Goal: Task Accomplishment & Management: Use online tool/utility

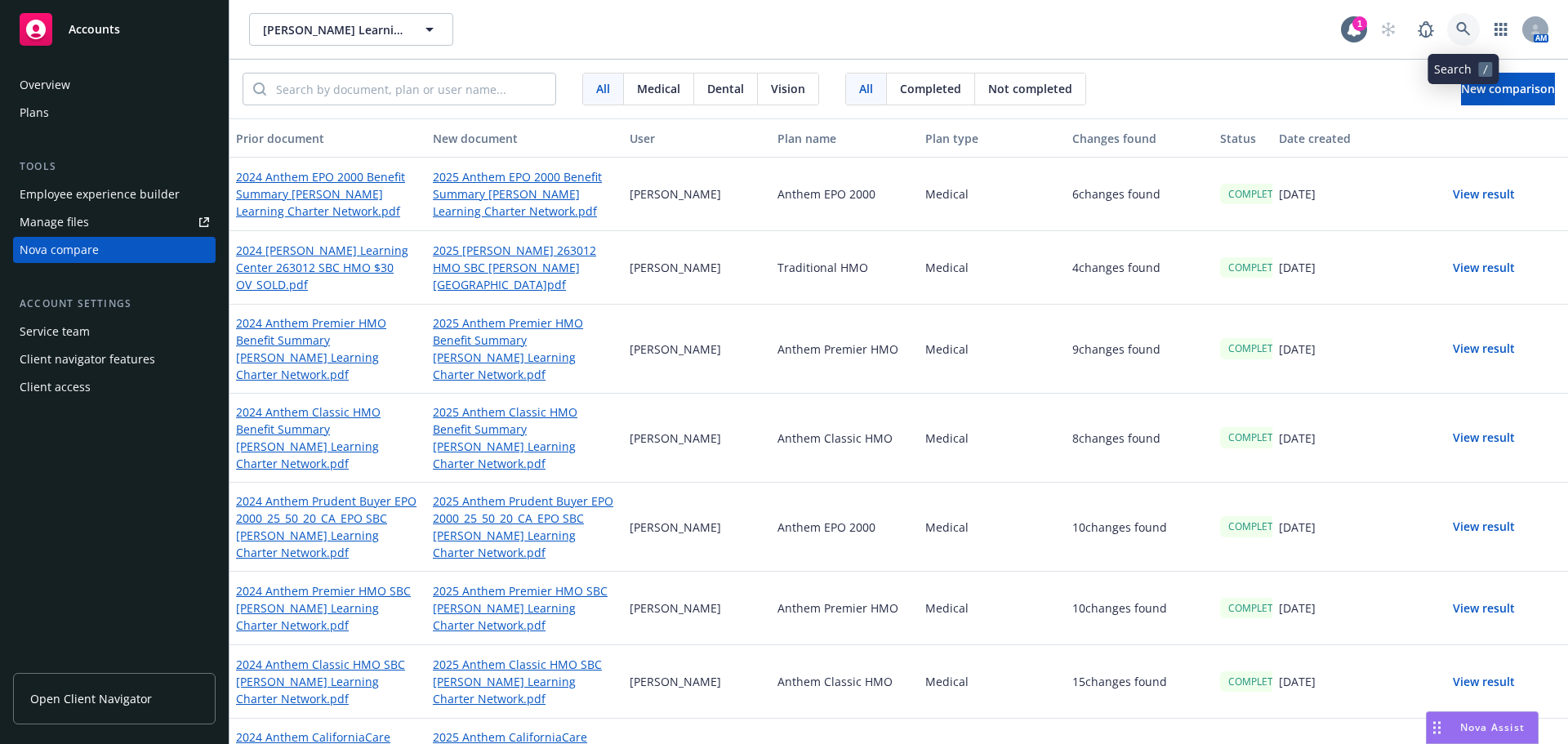
click at [1463, 24] on icon at bounding box center [1463, 29] width 15 height 15
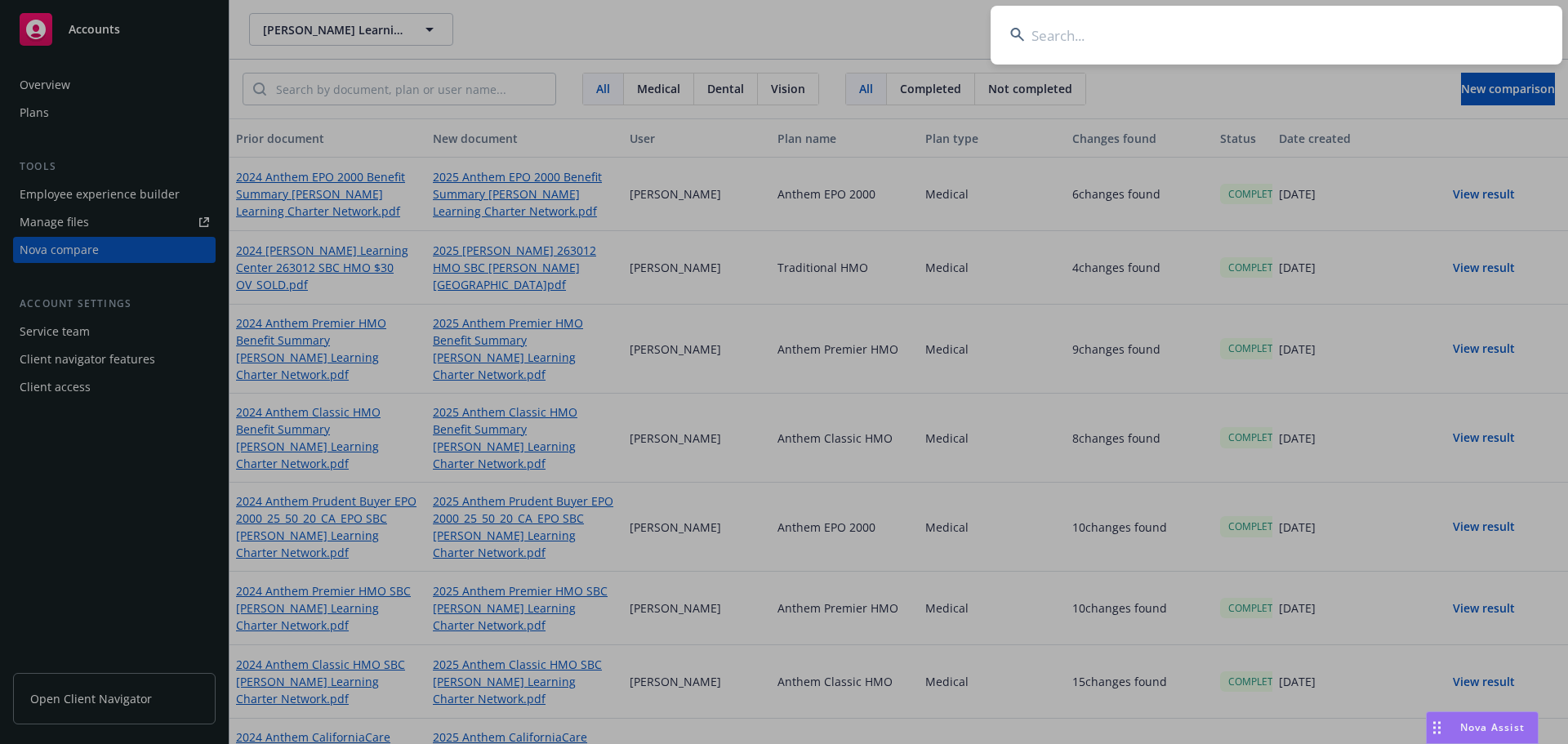
click at [1090, 30] on input at bounding box center [1276, 35] width 572 height 59
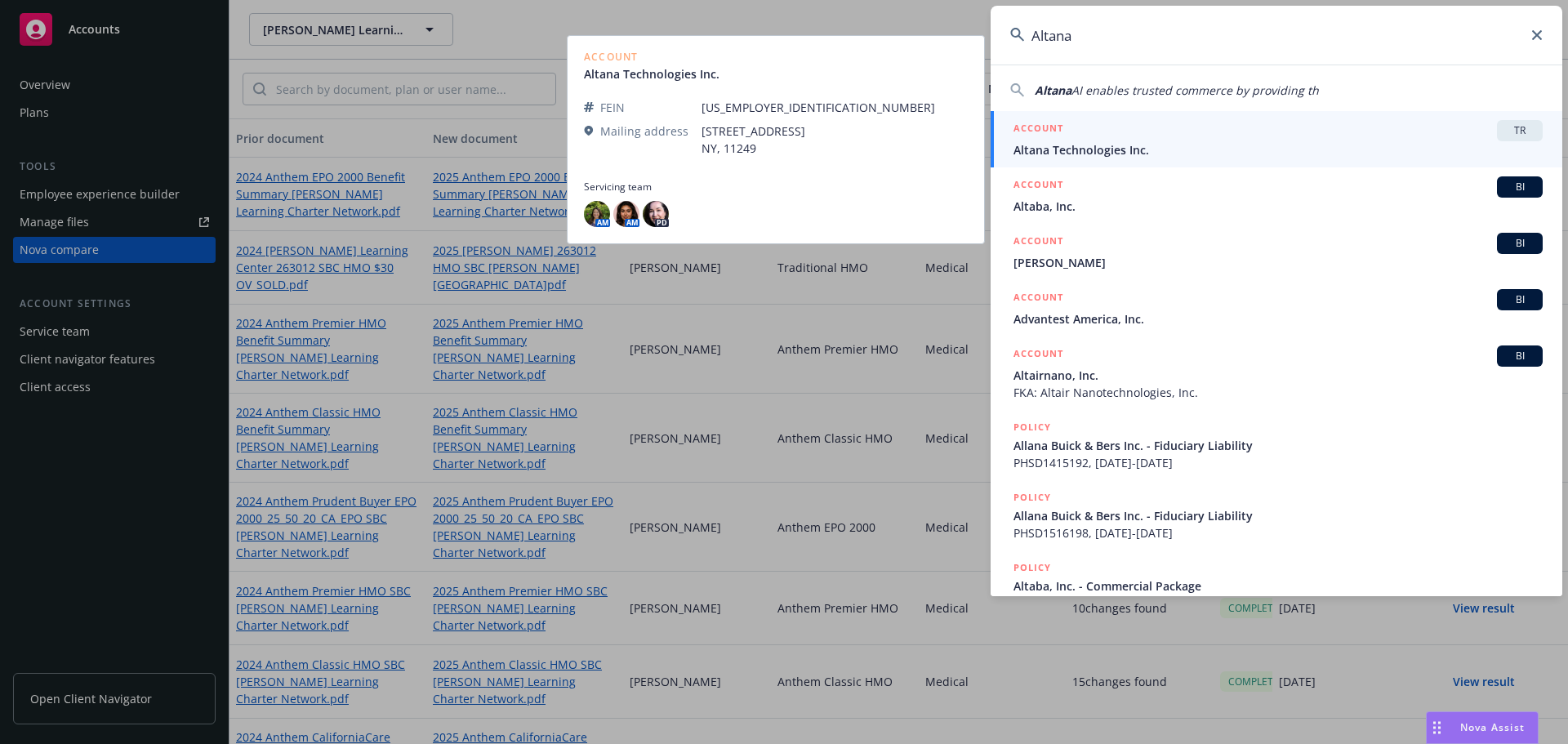
type input "Altana"
click at [1151, 130] on div "ACCOUNT TR" at bounding box center [1279, 131] width 530 height 21
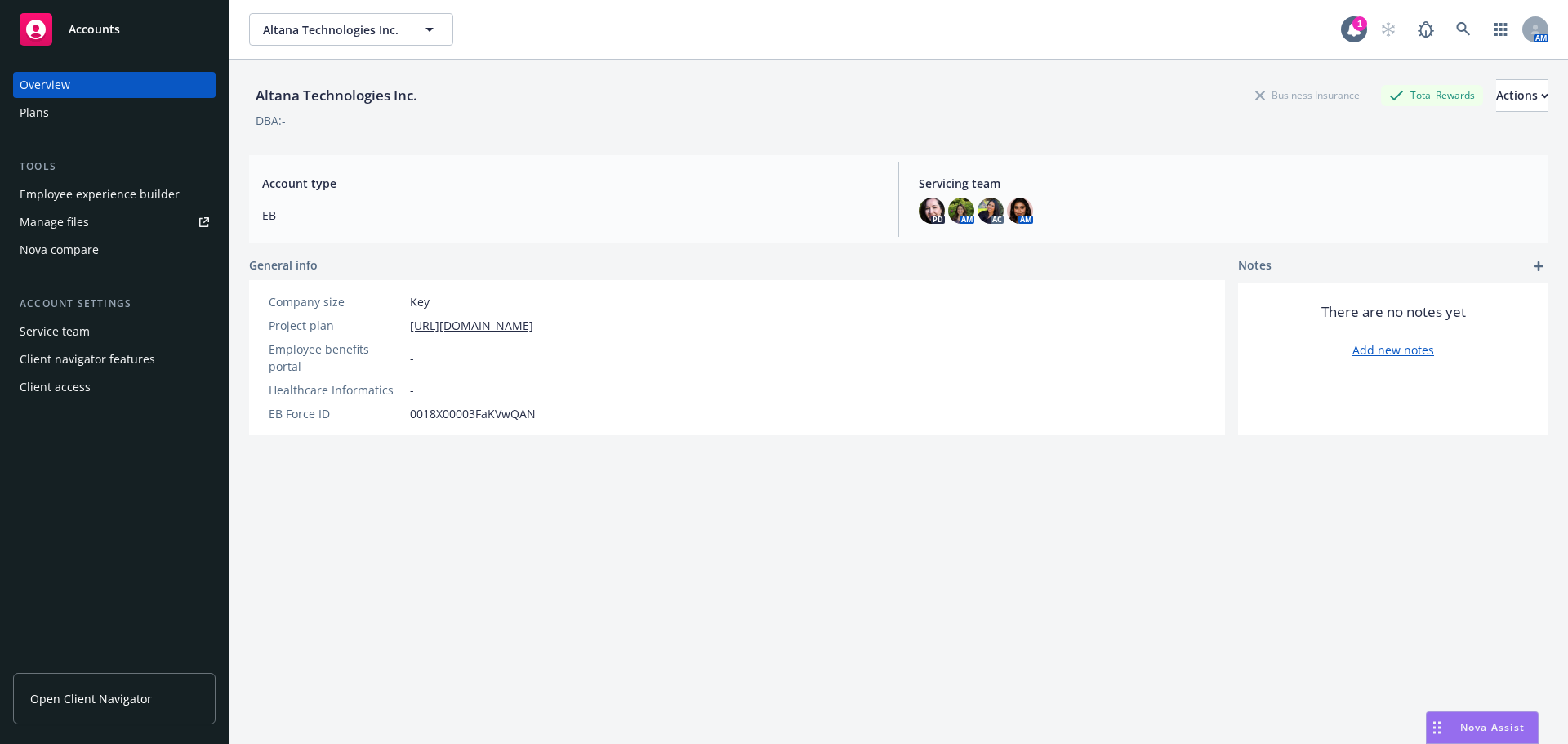
click at [69, 255] on div "Nova compare" at bounding box center [59, 249] width 80 height 26
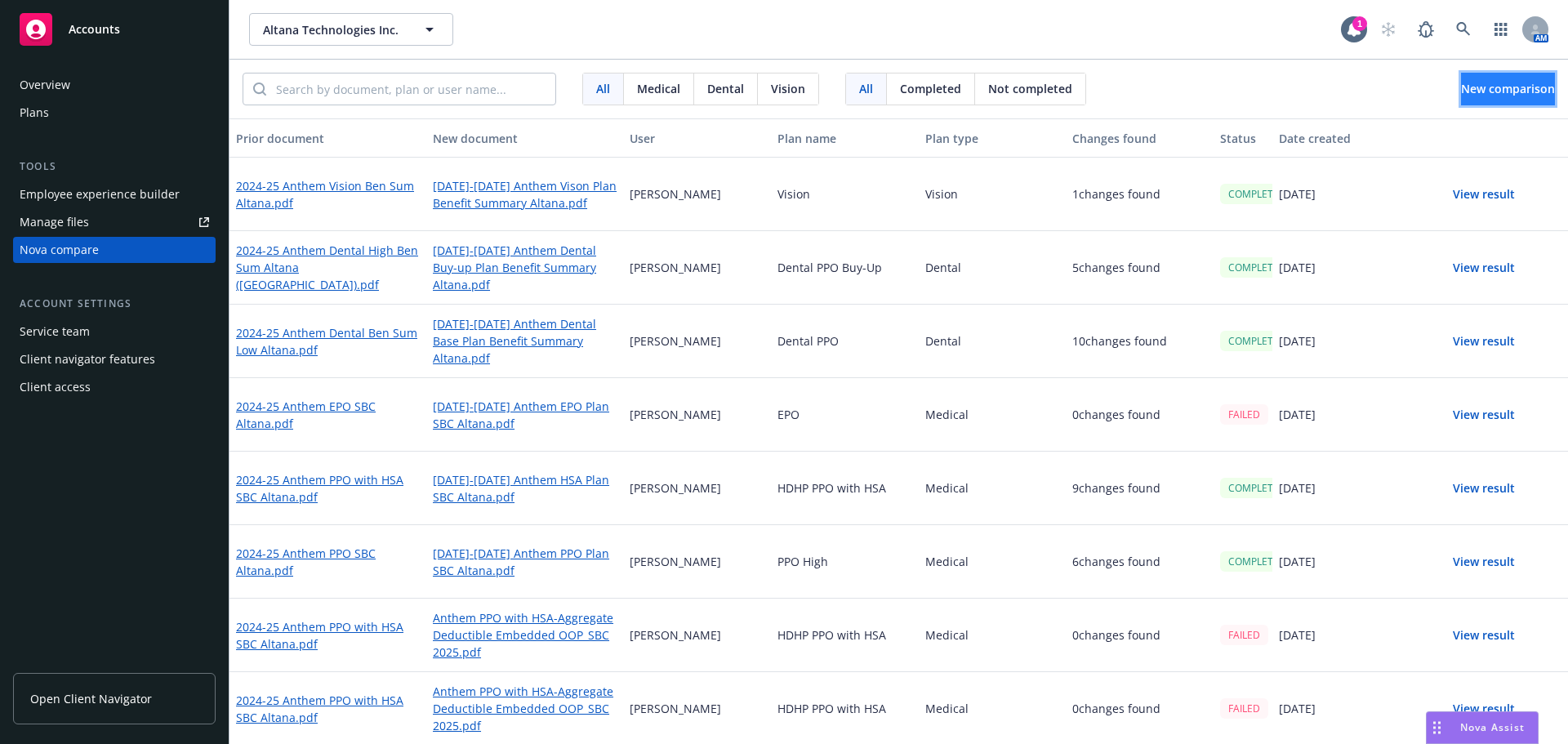
click at [1467, 87] on span "New comparison" at bounding box center [1508, 88] width 94 height 16
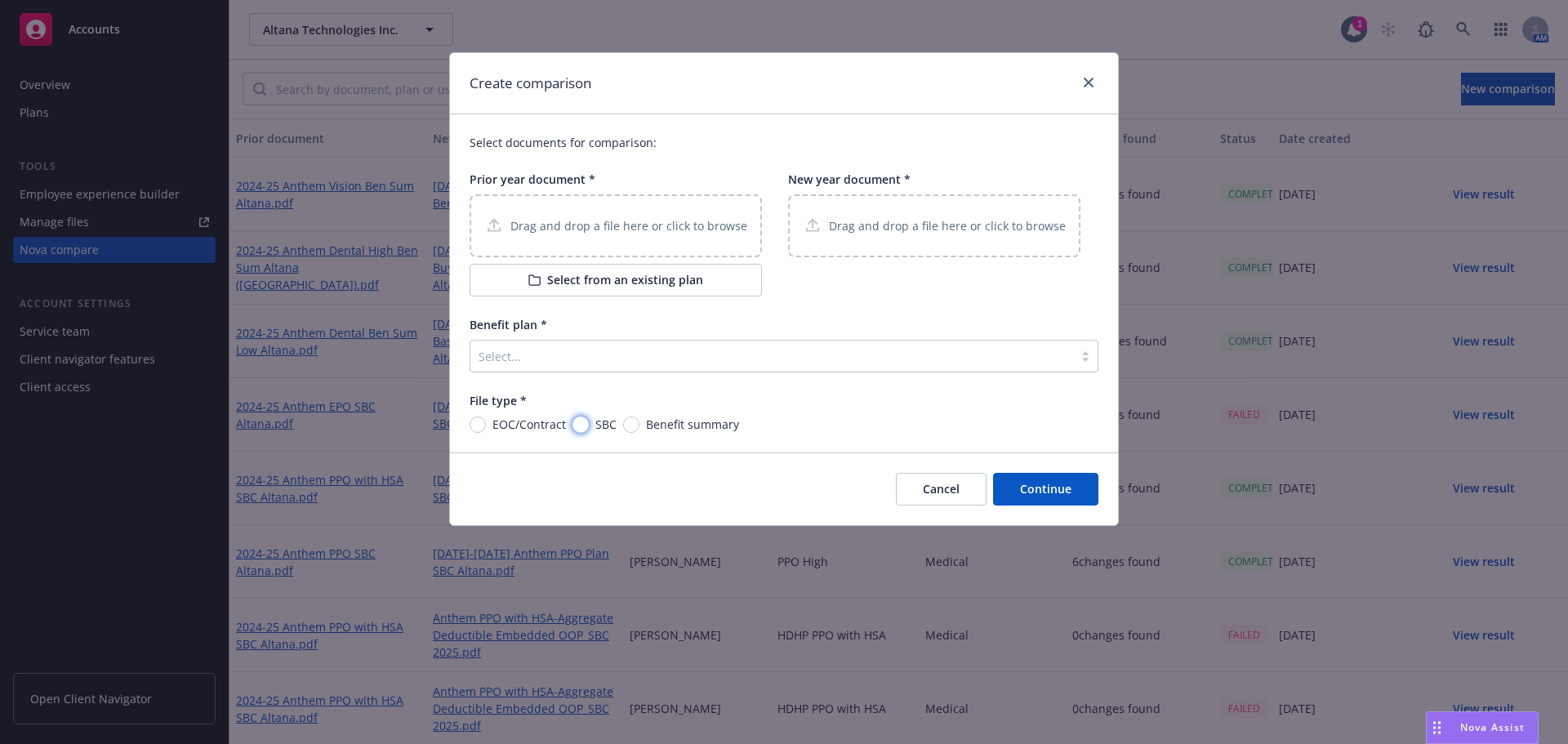
click at [583, 425] on input "SBC" at bounding box center [580, 424] width 16 height 16
radio input "true"
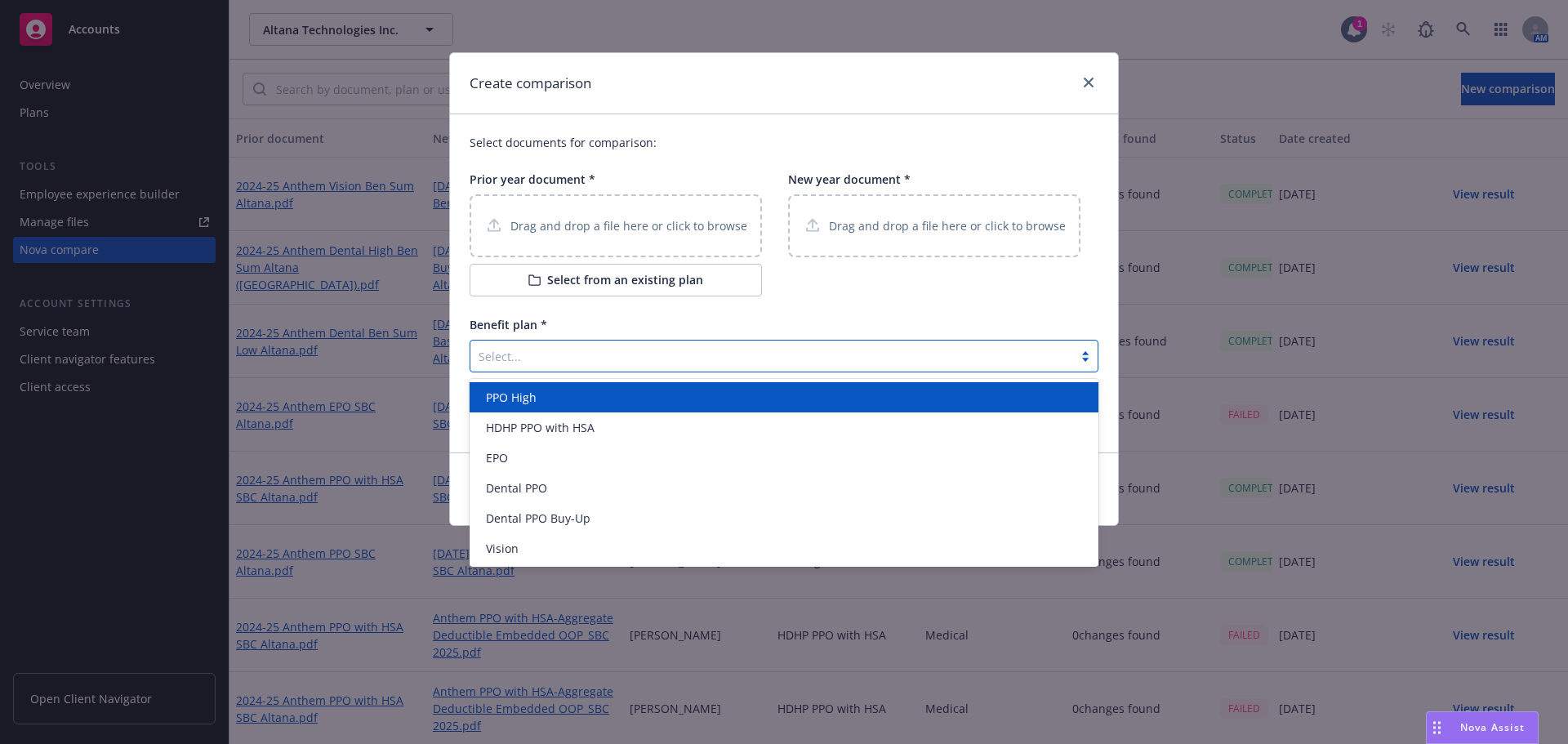
click at [557, 372] on div "Select..." at bounding box center [784, 356] width 629 height 33
click at [551, 396] on div "PPO High" at bounding box center [784, 398] width 609 height 17
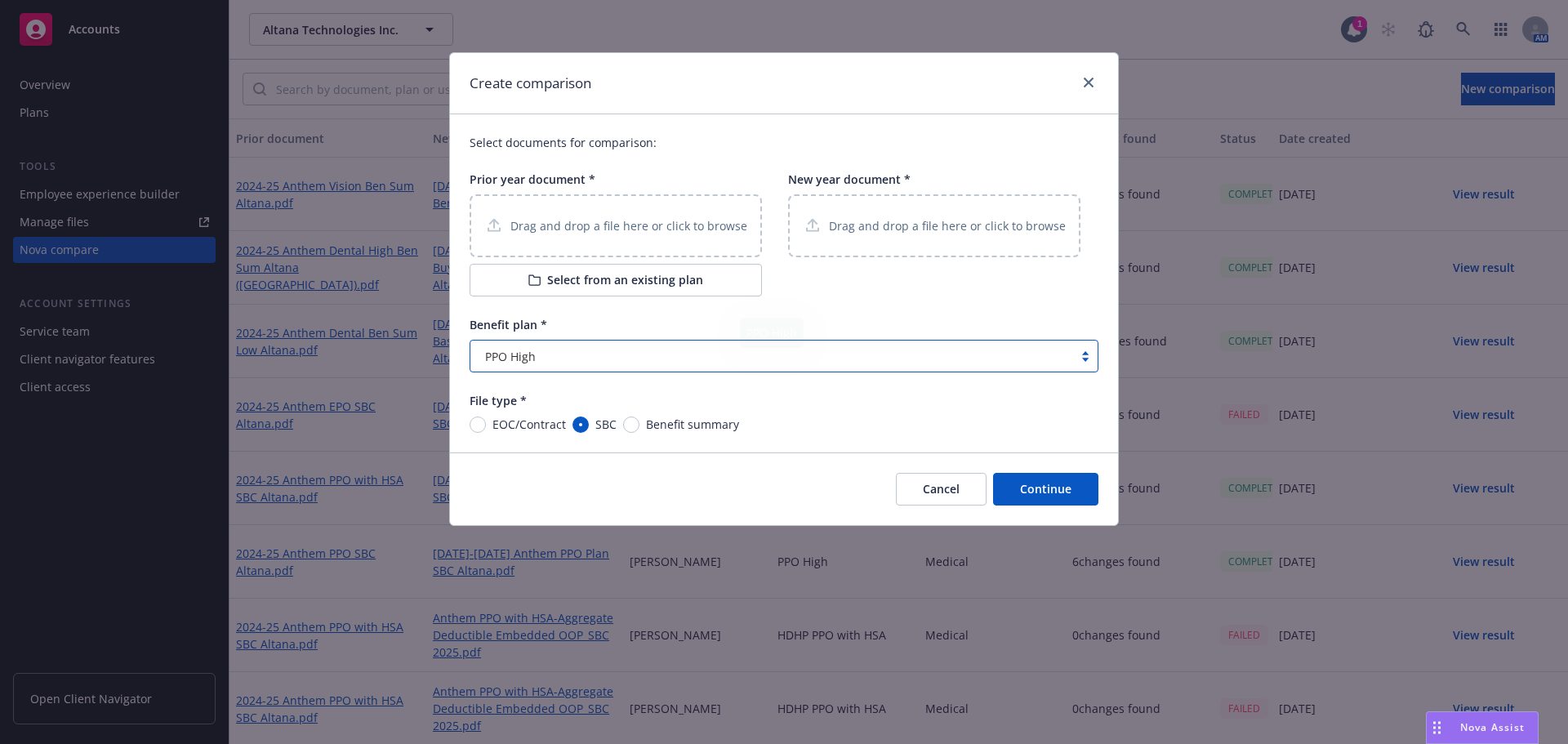
click at [535, 222] on p "Drag and drop a file here or click to browse" at bounding box center [629, 226] width 237 height 17
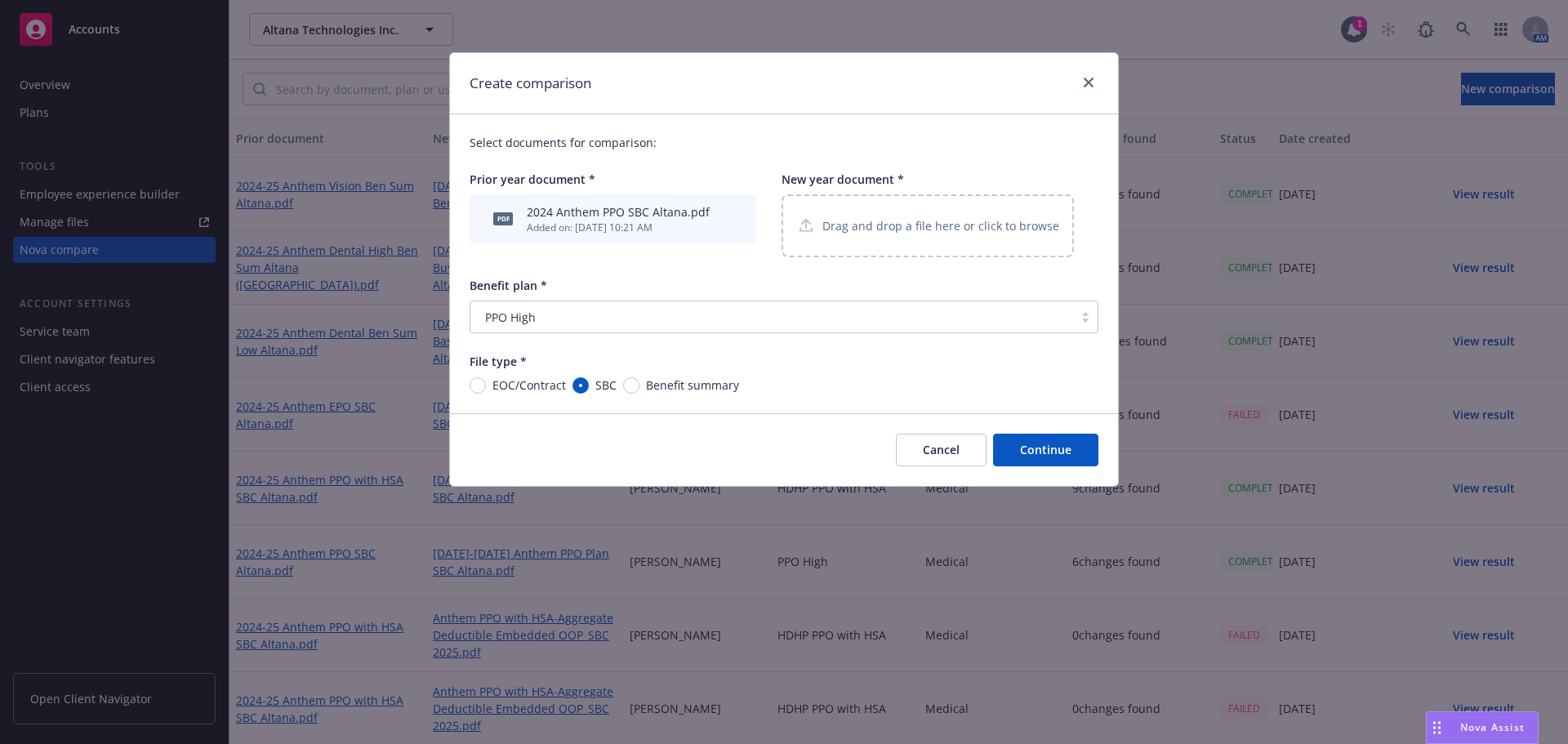
click at [870, 228] on p "Drag and drop a file here or click to browse" at bounding box center [941, 226] width 237 height 17
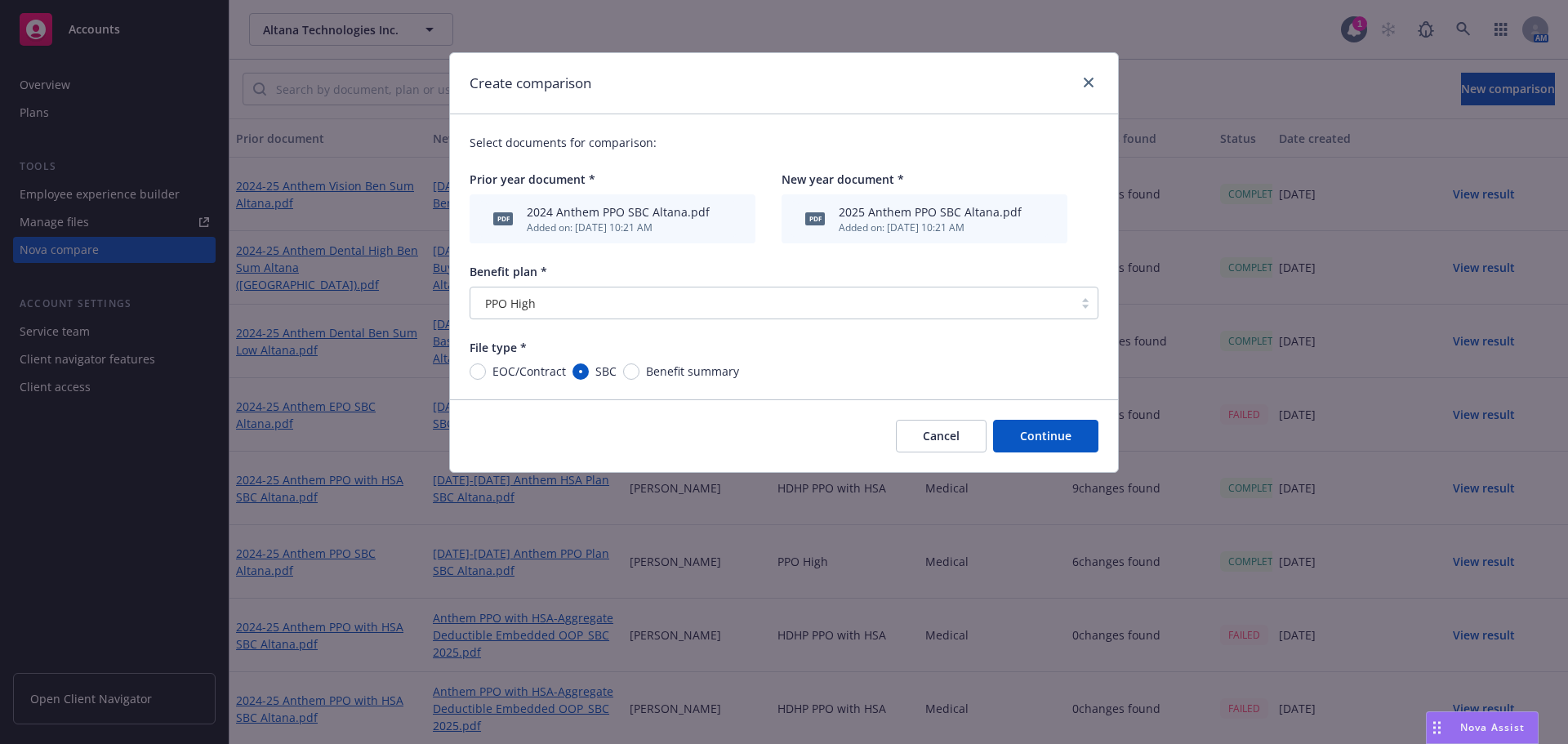
click at [1046, 431] on button "Continue" at bounding box center [1046, 437] width 106 height 33
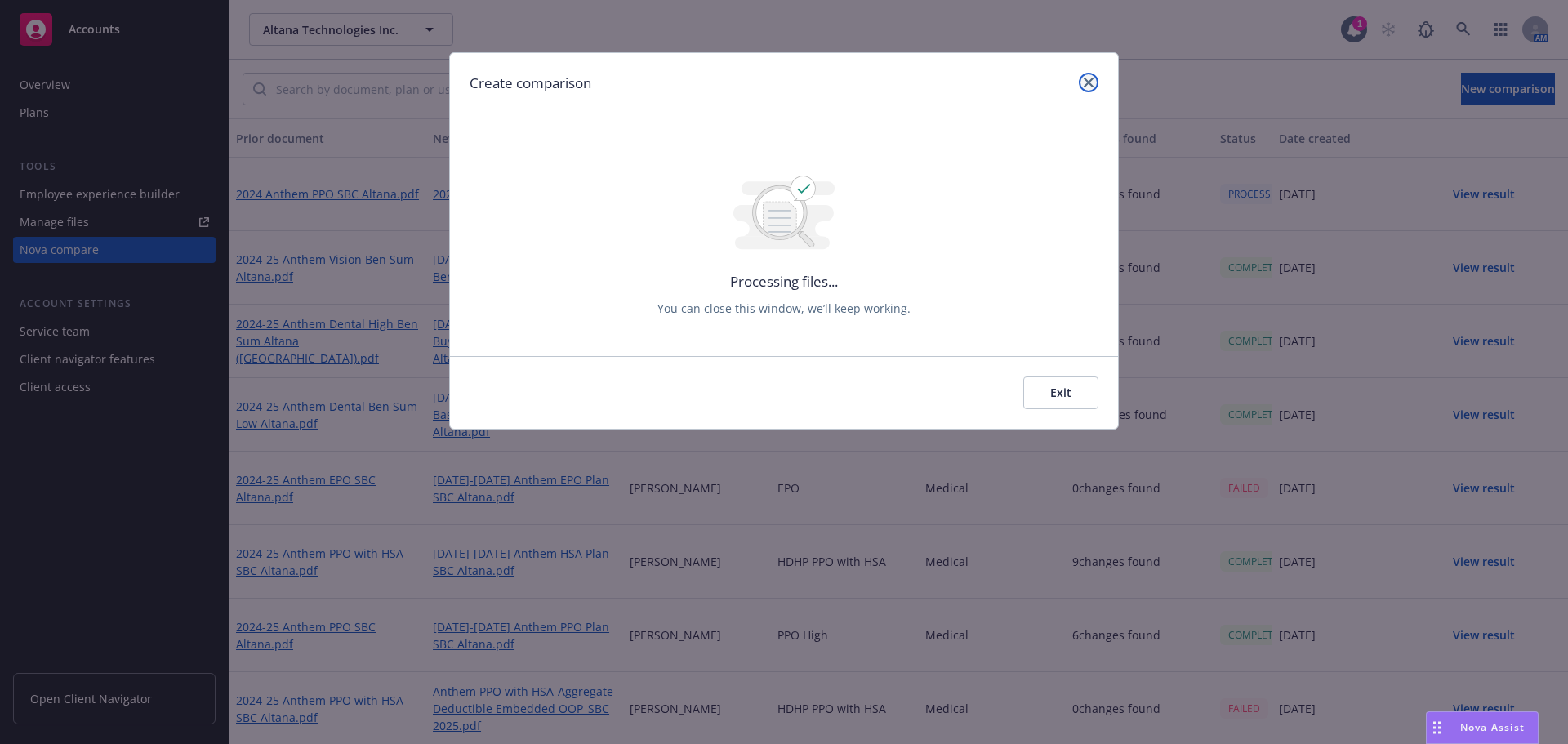
click at [1093, 81] on icon "close" at bounding box center [1089, 82] width 10 height 10
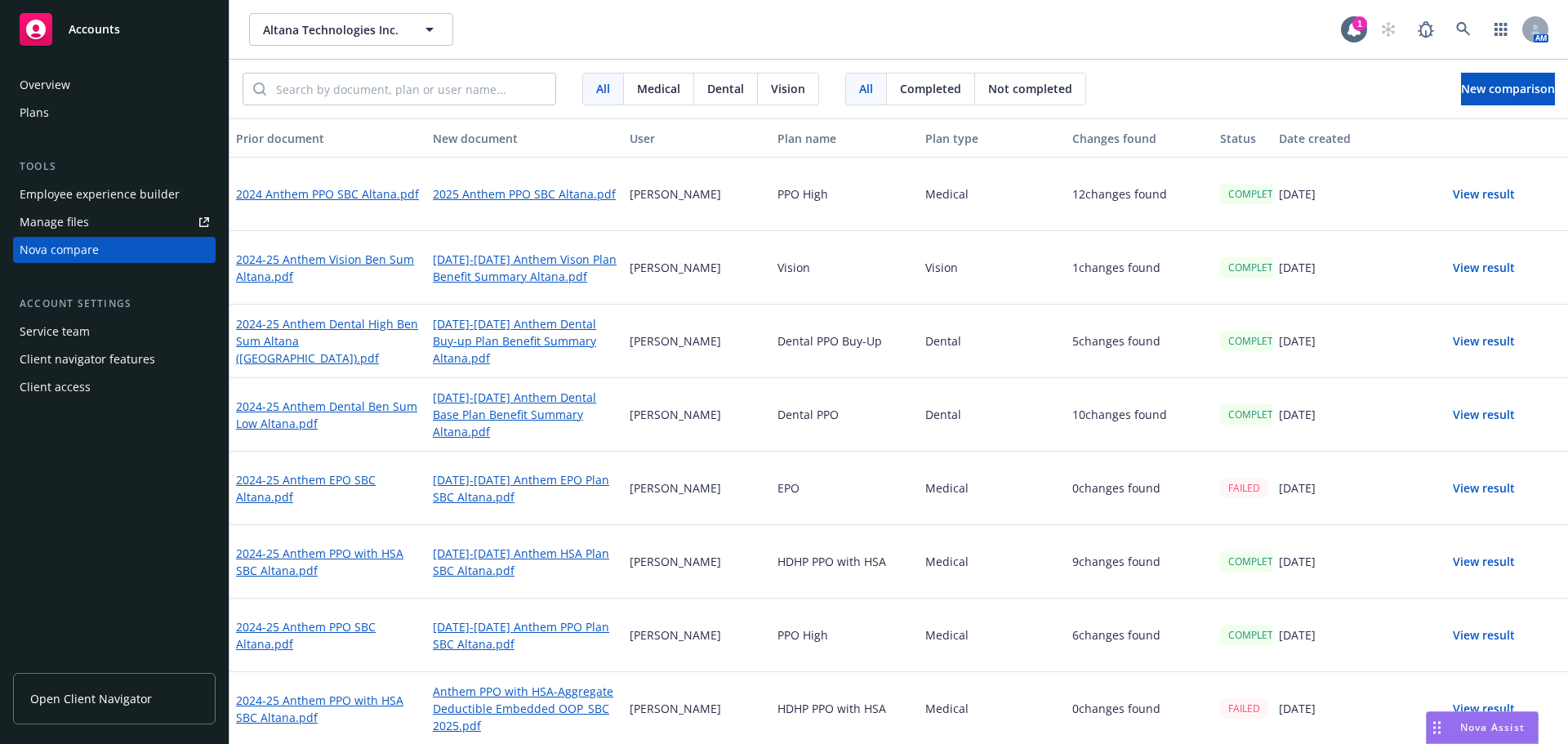
click at [1471, 194] on button "View result" at bounding box center [1485, 195] width 114 height 33
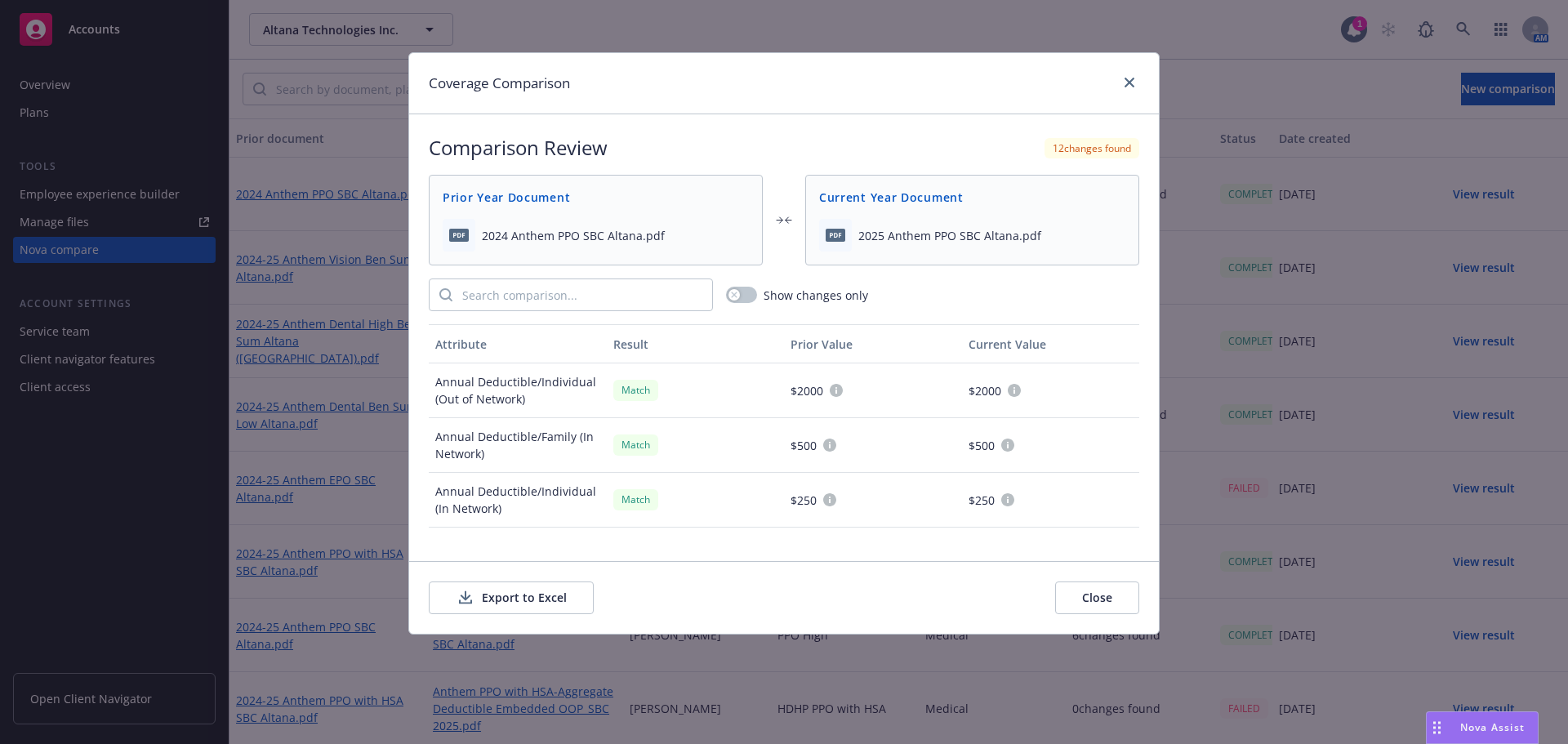
click at [508, 599] on button "Export to Excel" at bounding box center [511, 598] width 165 height 33
click at [1122, 79] on link "close" at bounding box center [1129, 82] width 19 height 19
drag, startPoint x: 1128, startPoint y: 83, endPoint x: 1119, endPoint y: 70, distance: 15.8
click at [1128, 83] on icon "close" at bounding box center [1129, 82] width 10 height 10
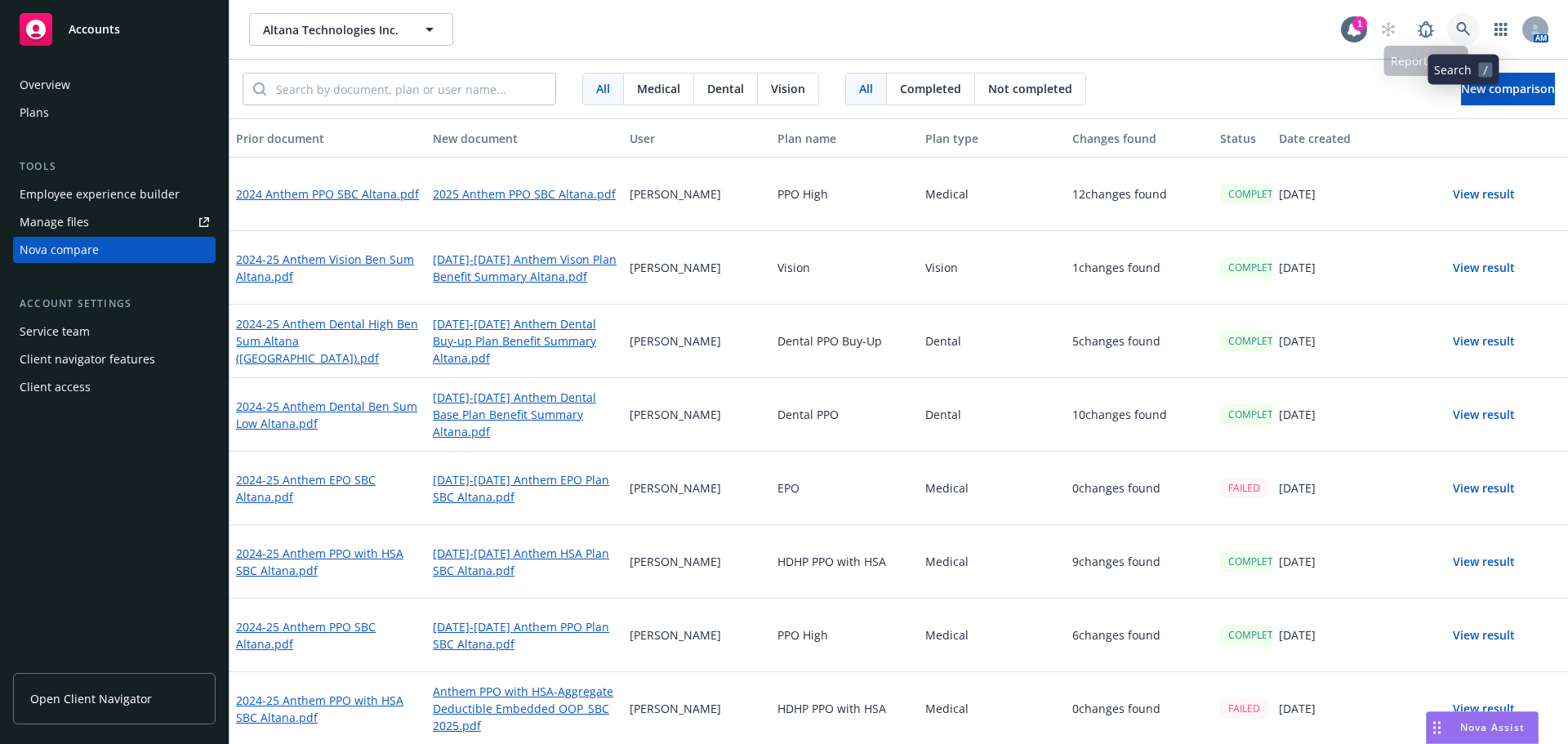
click at [1454, 32] on link at bounding box center [1464, 29] width 33 height 33
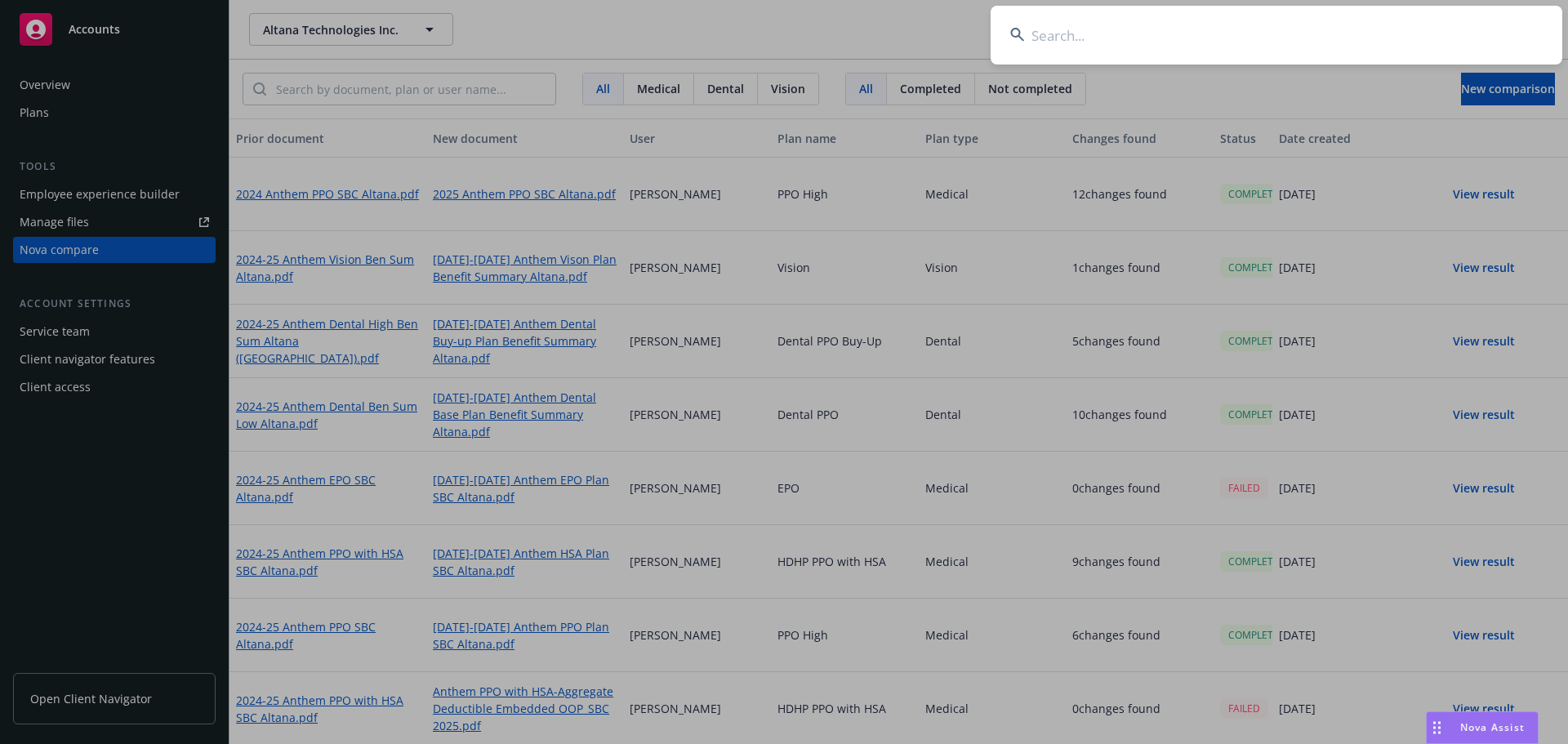
click at [1084, 28] on input at bounding box center [1276, 35] width 572 height 59
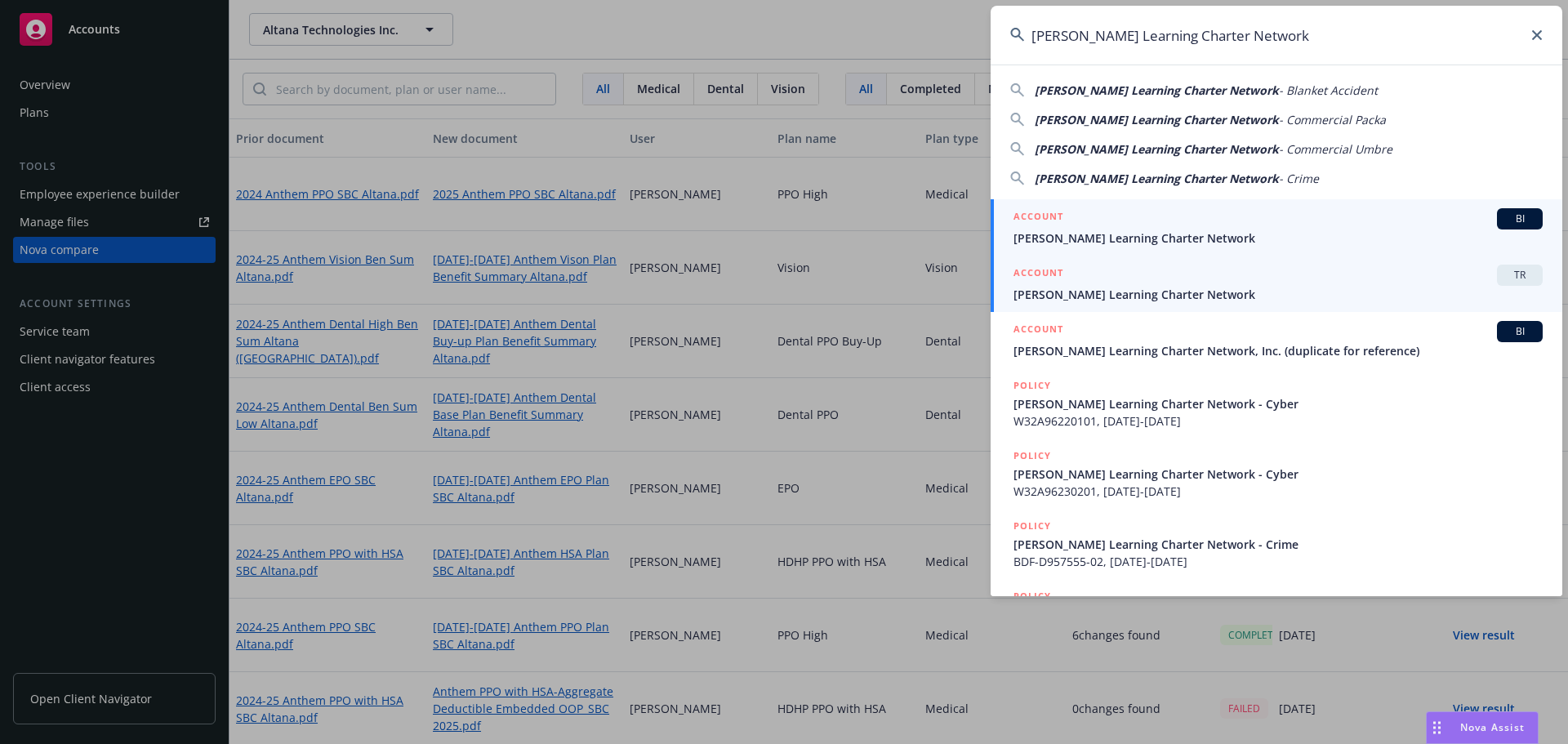
type input "Gorman Learning Charter Network"
click at [1365, 275] on div "ACCOUNT TR" at bounding box center [1279, 275] width 530 height 21
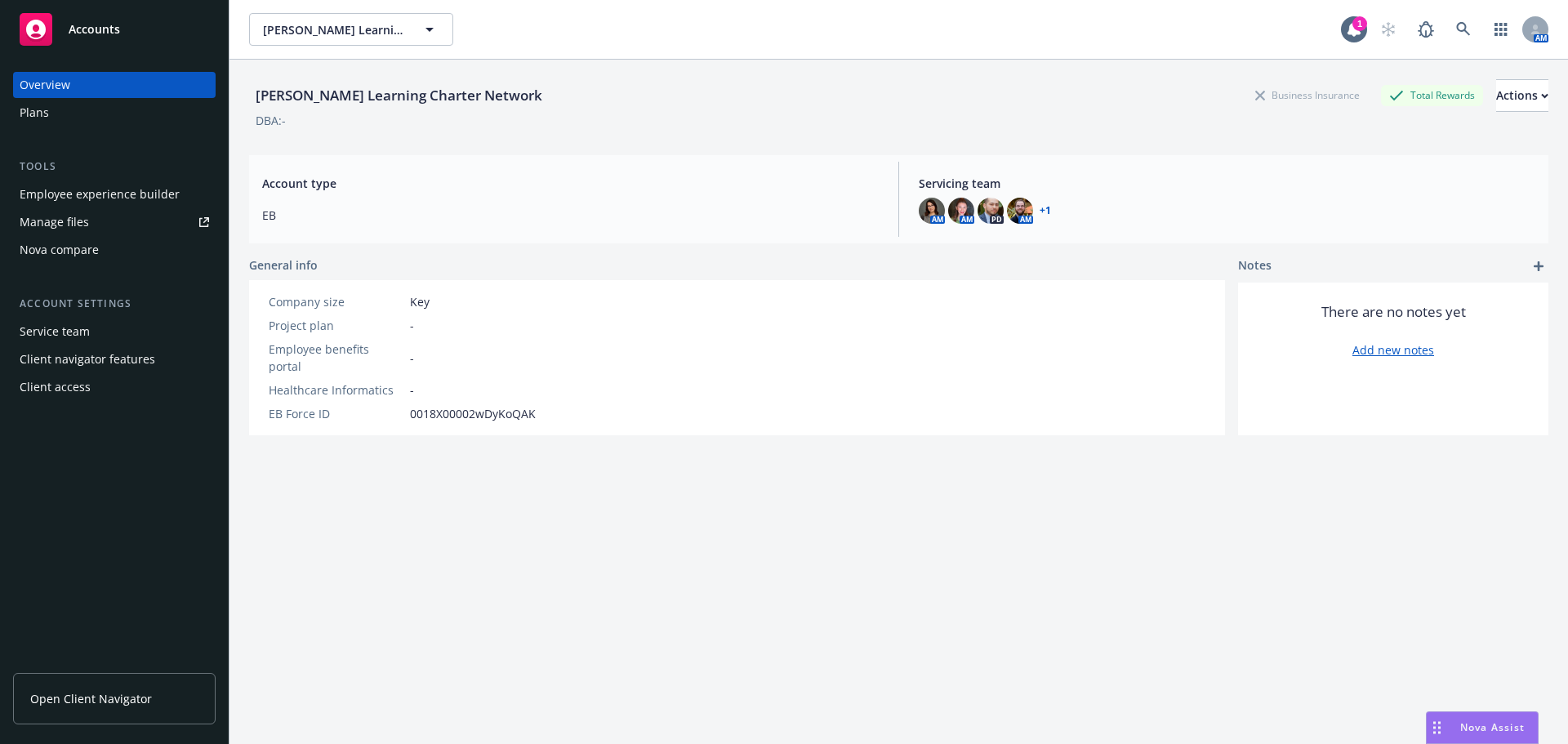
click at [61, 248] on div "Nova compare" at bounding box center [59, 249] width 80 height 26
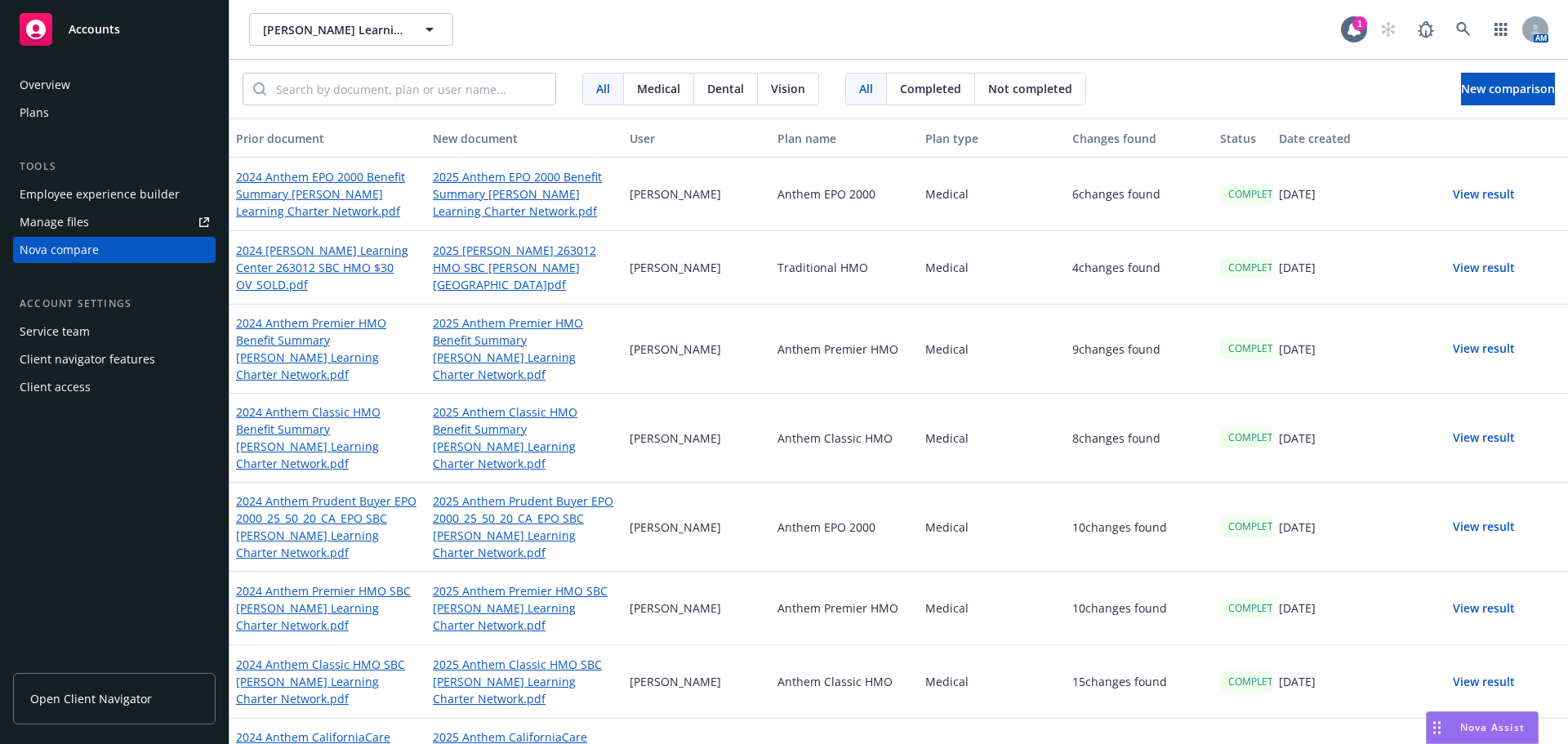
scroll to position [33, 0]
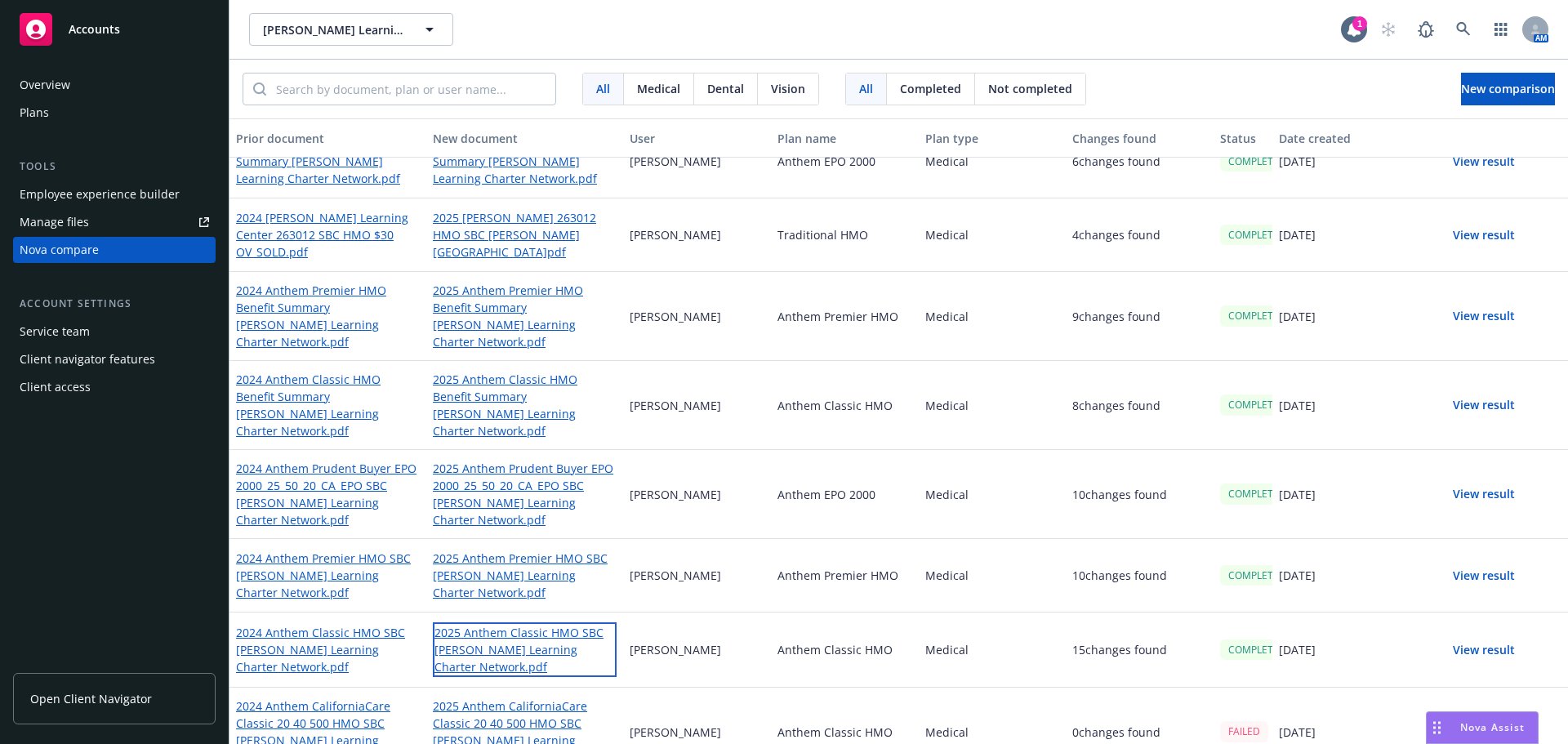
click at [502, 623] on link "2025 Anthem Classic HMO SBC Gorman Learning Charter Network.pdf" at bounding box center [524, 650] width 183 height 54
